Goal: Check status: Check status

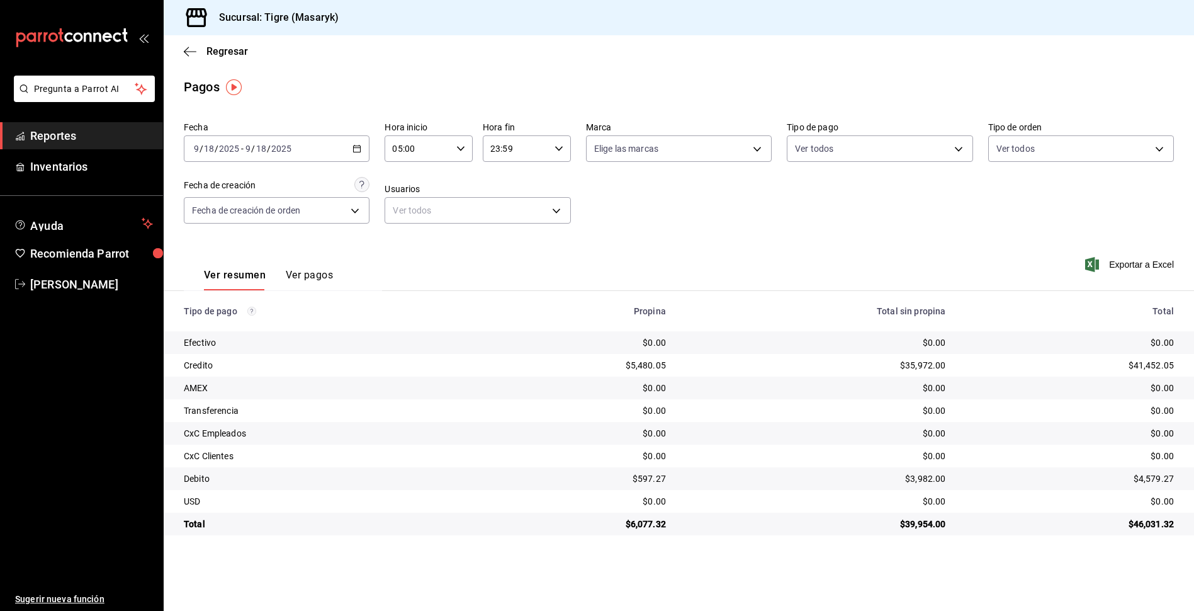
click at [462, 145] on icon "button" at bounding box center [460, 148] width 9 height 9
click at [409, 212] on span "06" at bounding box center [407, 211] width 24 height 10
type input "06:00"
click at [560, 144] on div at bounding box center [597, 305] width 1194 height 611
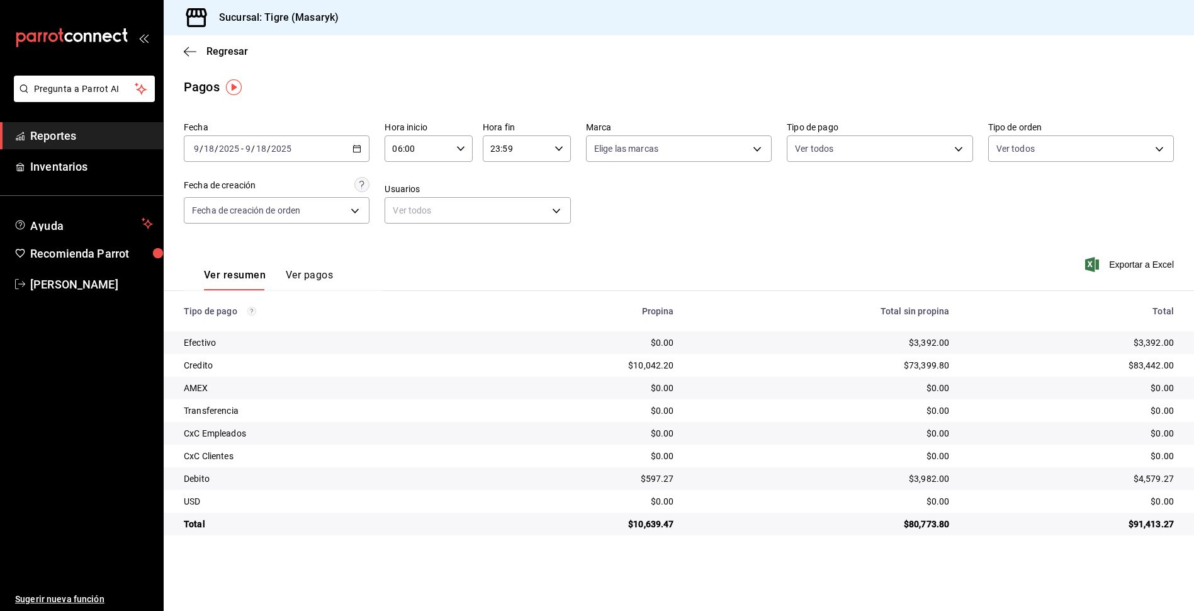
click at [559, 146] on icon "button" at bounding box center [559, 148] width 9 height 9
click at [499, 254] on span "23" at bounding box center [505, 251] width 24 height 10
click at [460, 147] on div at bounding box center [597, 305] width 1194 height 611
click at [460, 147] on icon "button" at bounding box center [460, 148] width 9 height 9
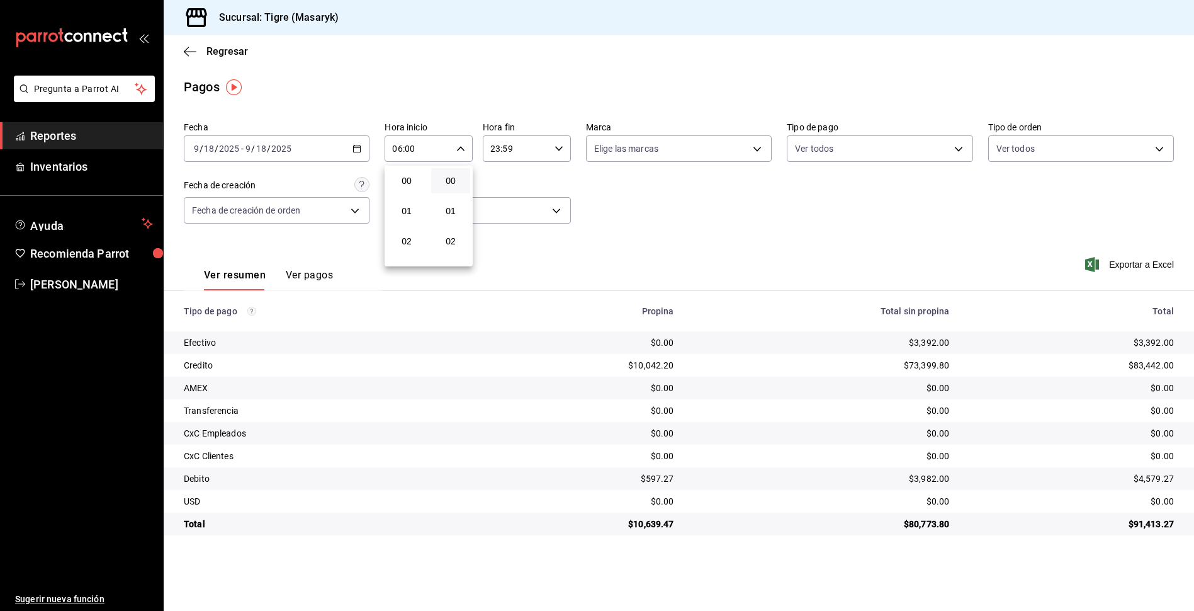
scroll to position [181, 0]
click at [463, 144] on div at bounding box center [597, 305] width 1194 height 611
click at [459, 147] on icon "button" at bounding box center [460, 148] width 9 height 9
click at [402, 178] on span "06" at bounding box center [407, 181] width 24 height 10
click at [563, 144] on div at bounding box center [597, 305] width 1194 height 611
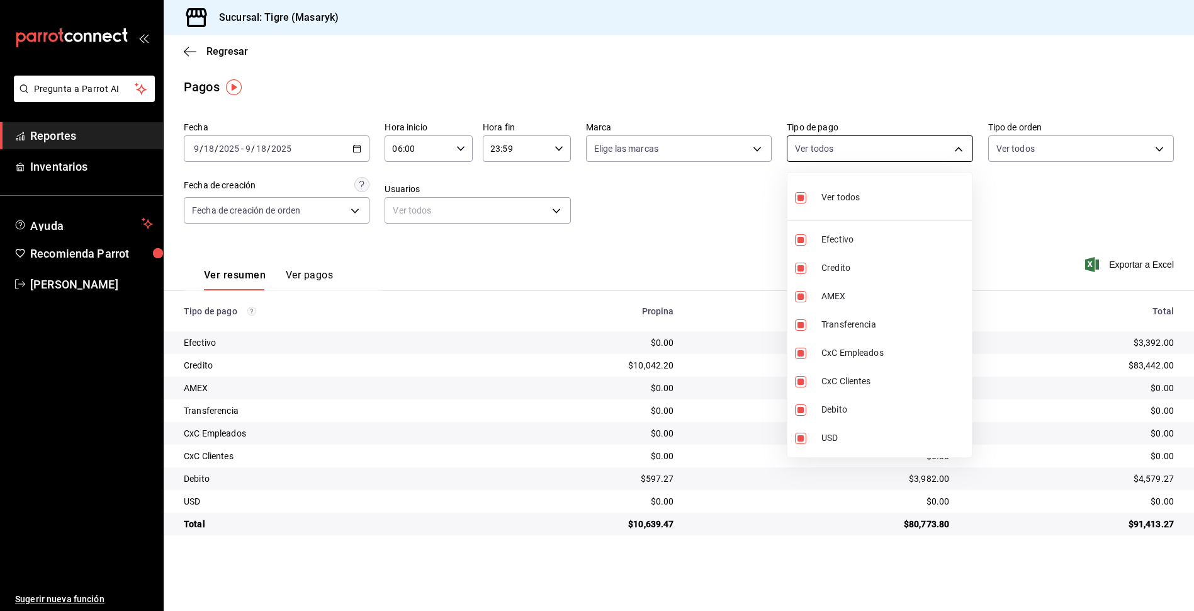
click at [962, 152] on body "Pregunta a Parrot AI Reportes Inventarios Ayuda Recomienda Parrot Tigre [PERSON…" at bounding box center [597, 305] width 1194 height 611
click at [806, 198] on input "checkbox" at bounding box center [800, 197] width 11 height 11
checkbox input "false"
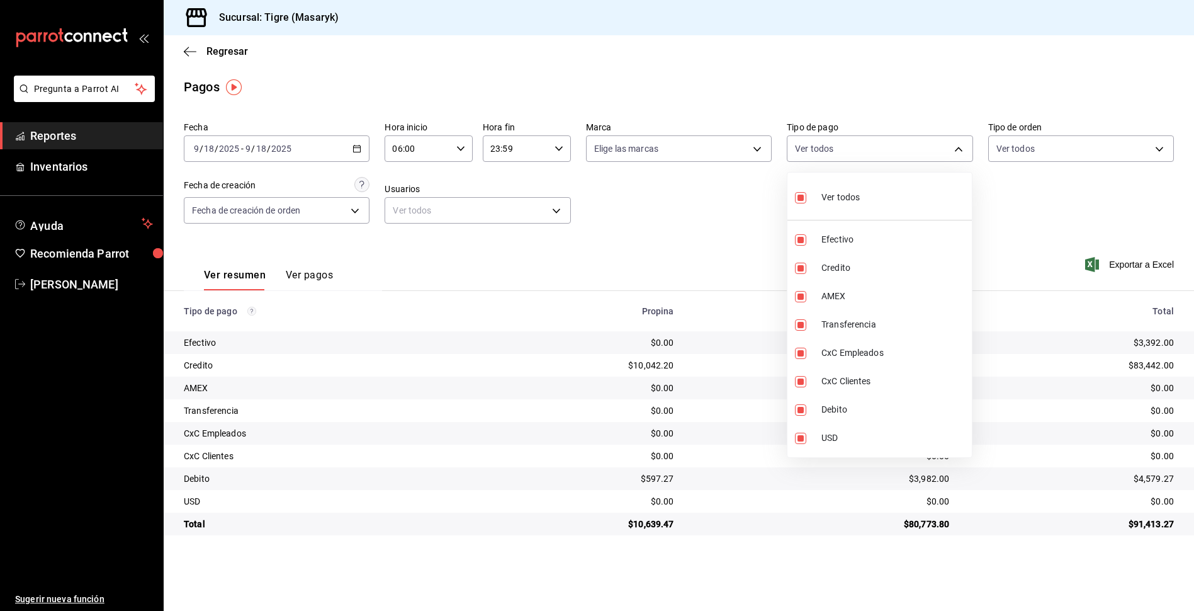
checkbox input "false"
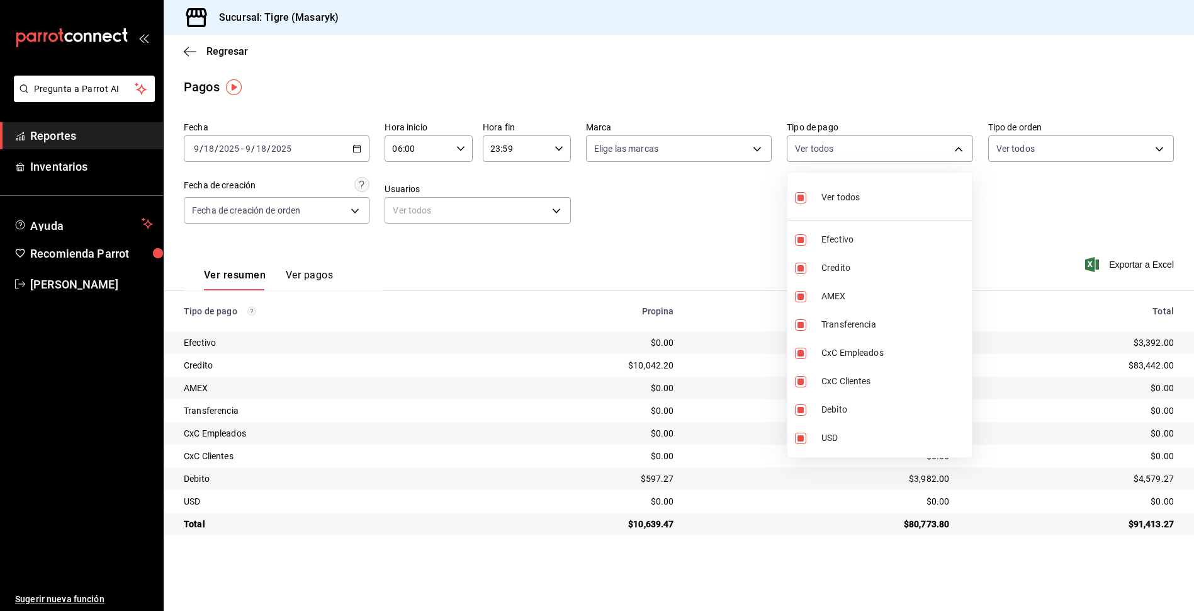
checkbox input "false"
click at [806, 198] on input "checkbox" at bounding box center [800, 197] width 11 height 11
checkbox input "true"
type input "68cfb1b9-f6b2-44be-9d19-cf144159f8e2,563f51c4-7c0d-43b6-837e-e895ac41548e,d9472…"
checkbox input "true"
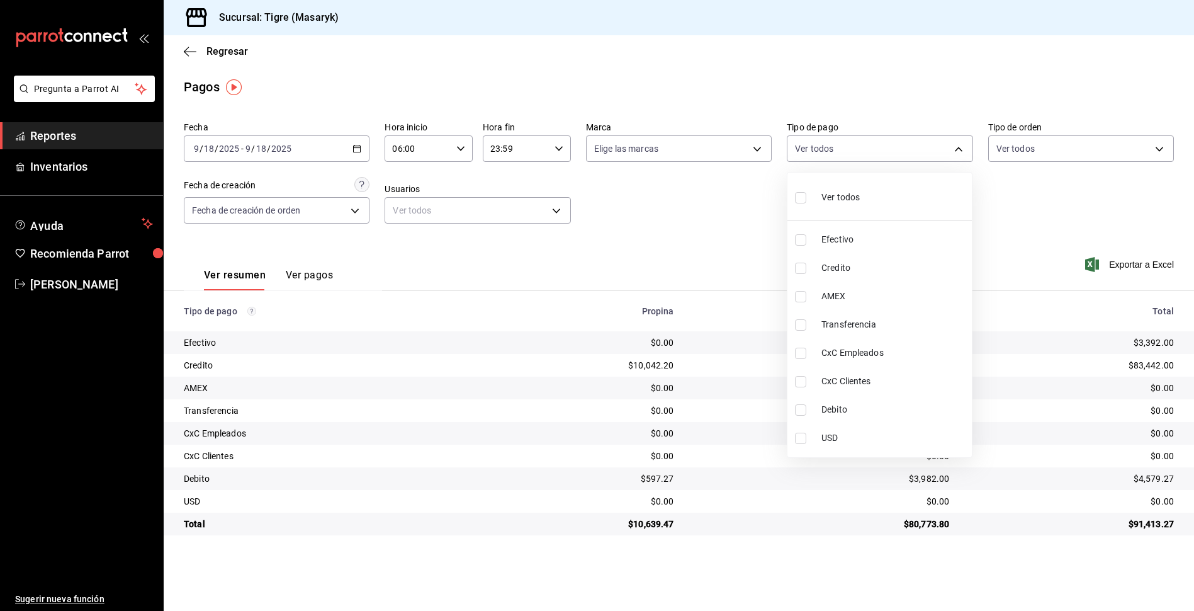
checkbox input "true"
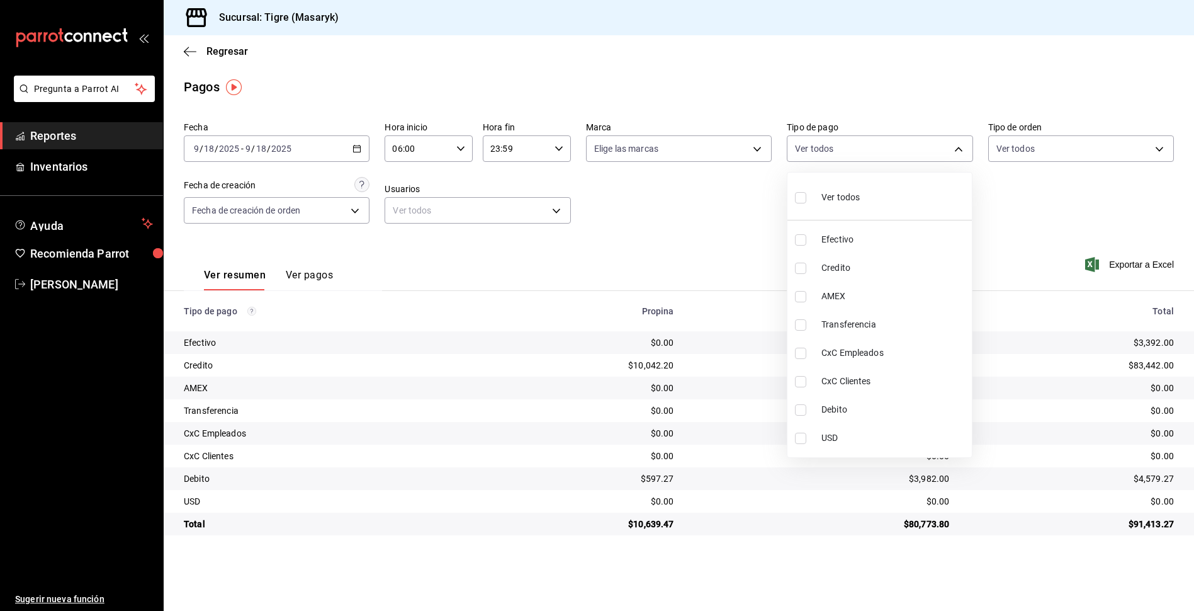
checkbox input "true"
click at [998, 208] on div at bounding box center [597, 305] width 1194 height 611
click at [961, 148] on body "Pregunta a Parrot AI Reportes Inventarios Ayuda Recomienda Parrot Tigre [PERSON…" at bounding box center [597, 305] width 1194 height 611
click at [804, 200] on input "checkbox" at bounding box center [800, 197] width 11 height 11
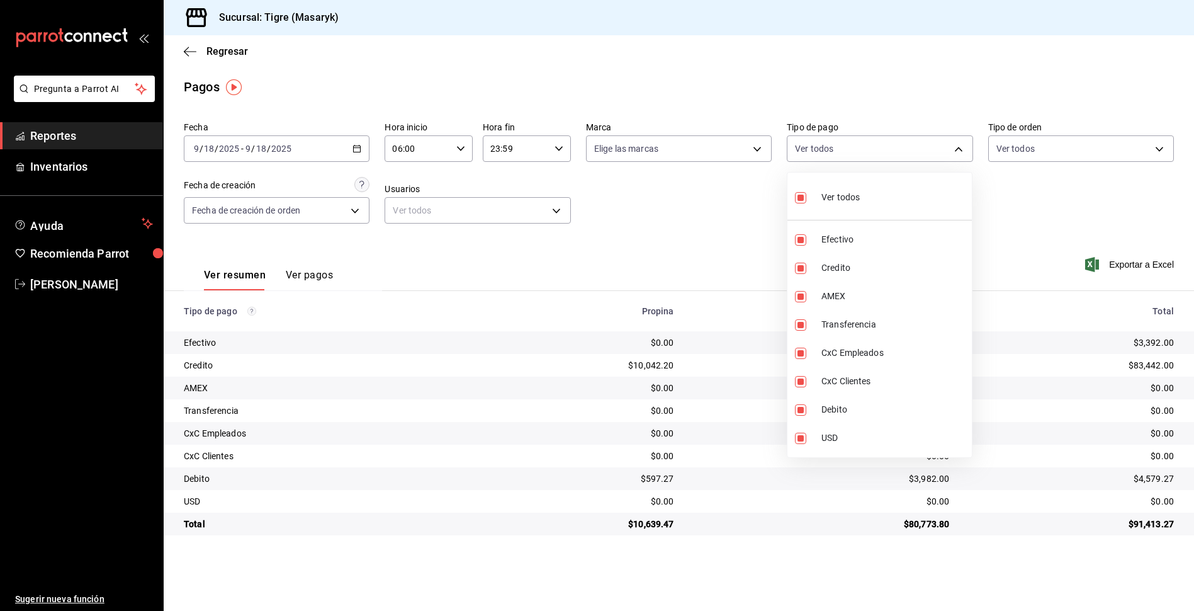
checkbox input "false"
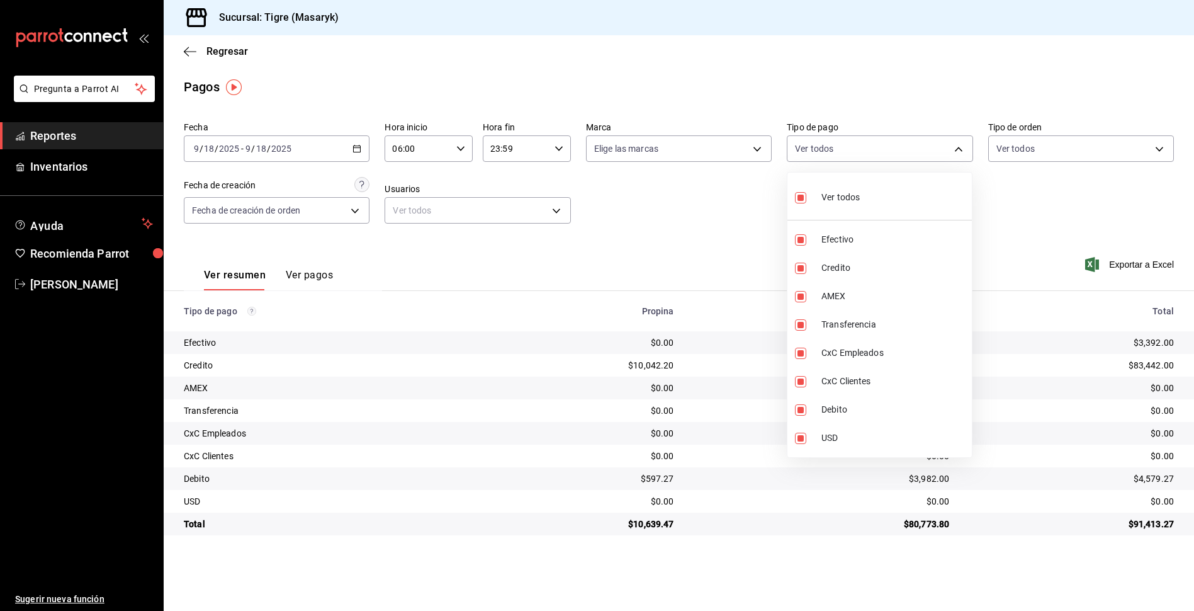
checkbox input "false"
click at [804, 200] on input "checkbox" at bounding box center [800, 197] width 11 height 11
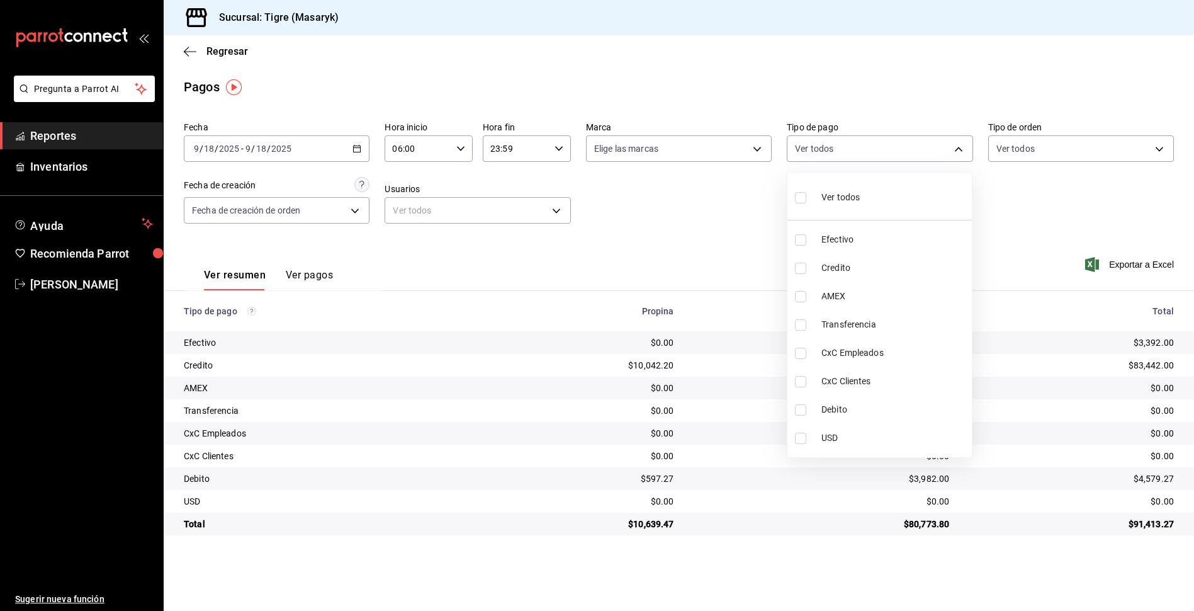
checkbox input "true"
type input "68cfb1b9-f6b2-44be-9d19-cf144159f8e2,563f51c4-7c0d-43b6-837e-e895ac41548e,d9472…"
checkbox input "true"
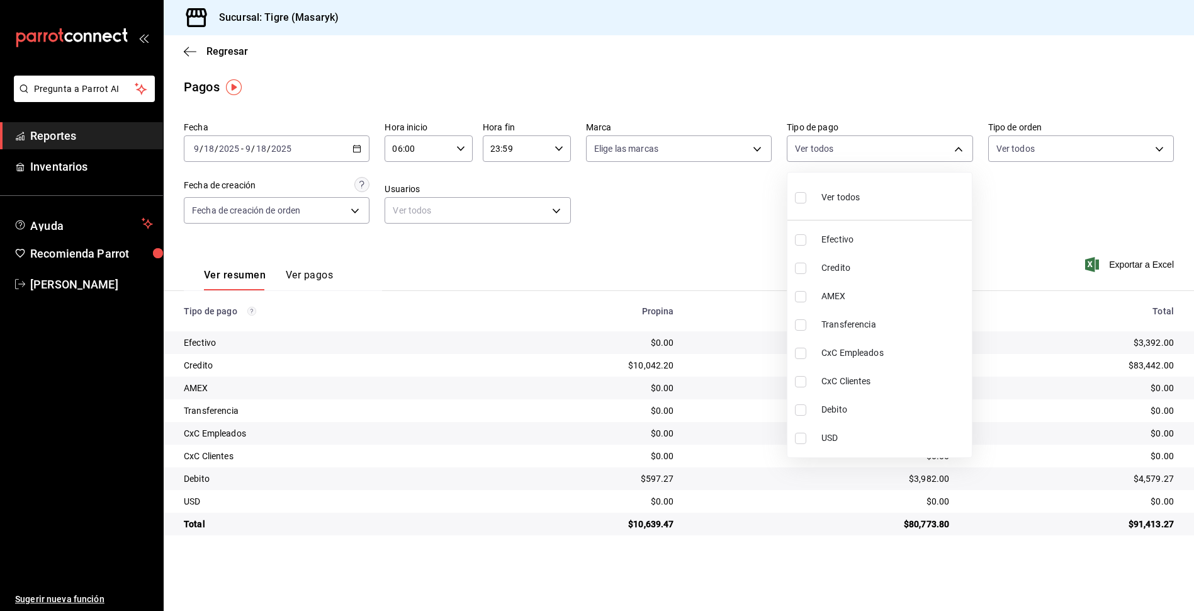
checkbox input "true"
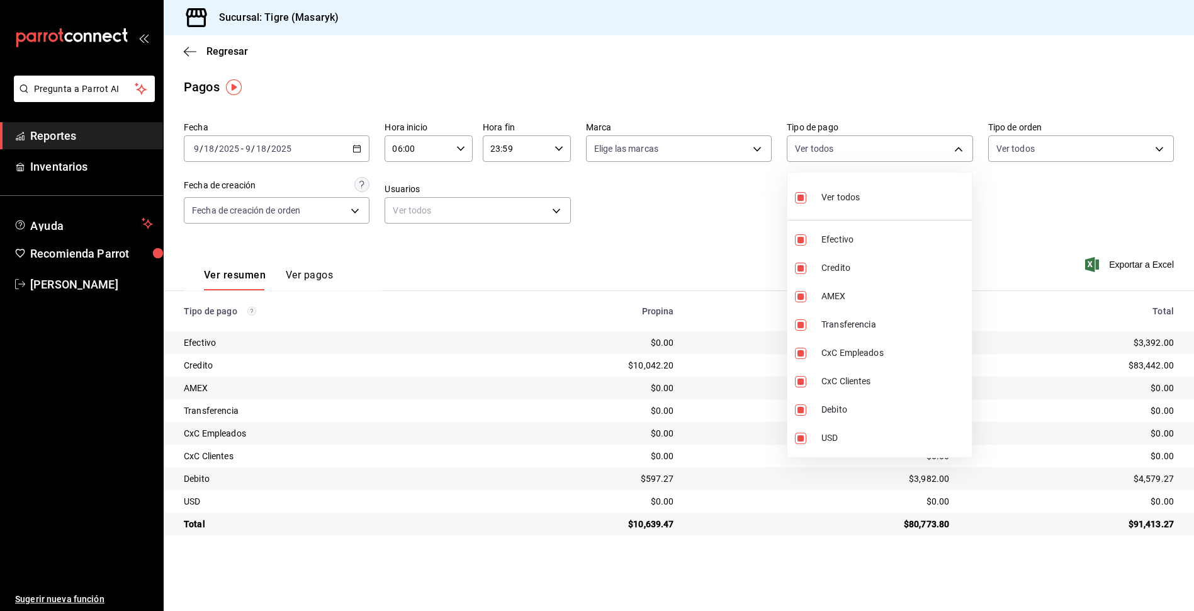
click at [750, 218] on div at bounding box center [597, 305] width 1194 height 611
